Goal: Find specific page/section: Find specific page/section

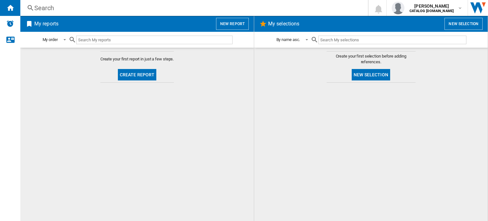
click at [37, 7] on div "Search" at bounding box center [192, 7] width 317 height 9
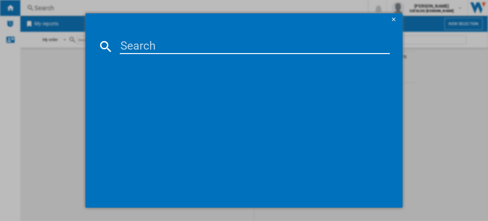
click at [78, 17] on div at bounding box center [244, 110] width 488 height 221
drag, startPoint x: 123, startPoint y: 42, endPoint x: 133, endPoint y: 48, distance: 12.4
click at [123, 42] on input at bounding box center [255, 46] width 270 height 15
type input "l7we74634bi"
click at [196, 44] on input "l7we74634bi" at bounding box center [255, 46] width 270 height 15
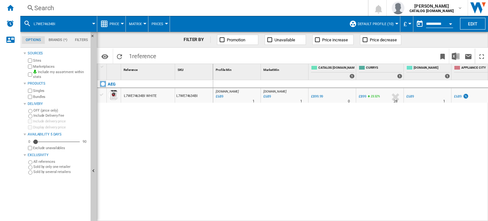
click at [132, 163] on div "AEG L7WE74634BI WHITE L7WE74634BI" at bounding box center [155, 149] width 116 height 138
